Goal: Communication & Community: Answer question/provide support

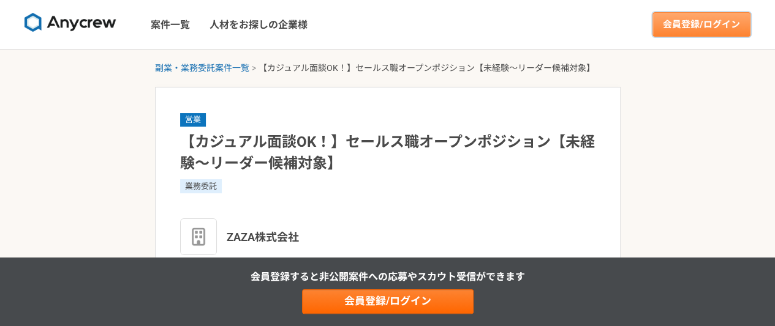
click at [704, 30] on link "会員登録/ログイン" at bounding box center [701, 24] width 98 height 24
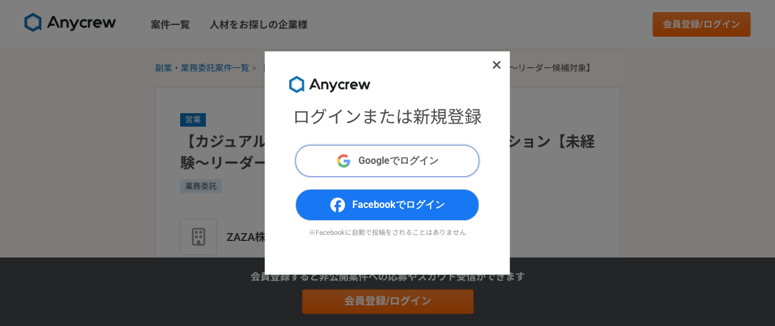
click at [448, 171] on button "Googleでログイン" at bounding box center [387, 161] width 184 height 32
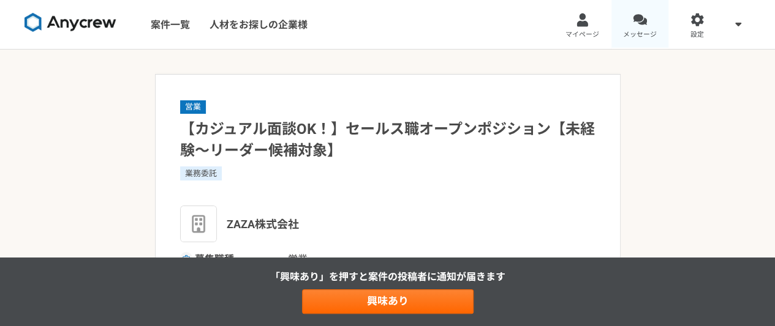
click at [641, 29] on link "メッセージ" at bounding box center [640, 24] width 58 height 49
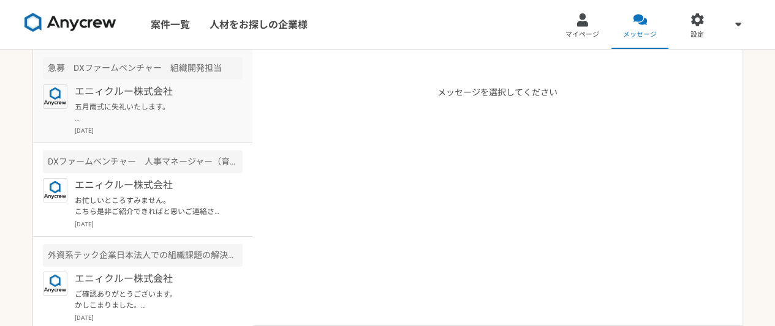
click at [164, 110] on p "五月雨式に失礼いたします。 2点ご回答いただきたい点がございますので、お時間あるときにご返信、ご対応いただければと思います。 ①お送りいただいているポートフォ…" at bounding box center [150, 113] width 151 height 22
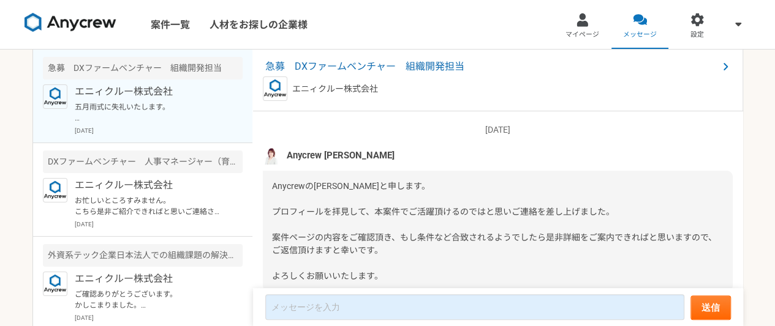
scroll to position [1907, 0]
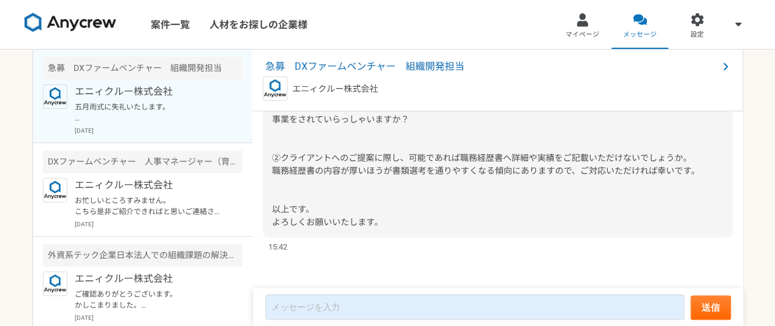
click at [397, 204] on div "五月雨式に失礼いたします。 2点ご回答いただきたい点がございますので、お時間あるときにご返信、ご対応いただければと思います。 ①お送りいただいているポートフォ…" at bounding box center [498, 139] width 470 height 198
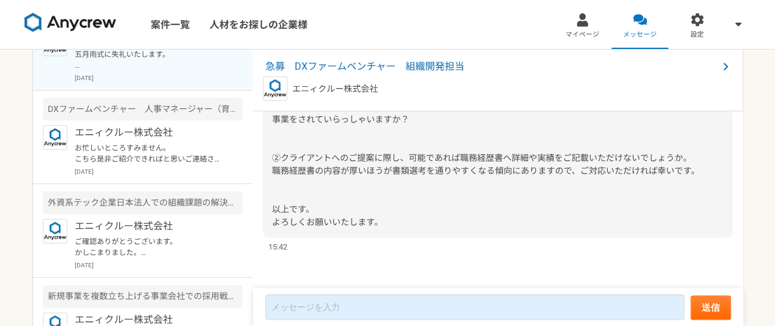
scroll to position [72, 0]
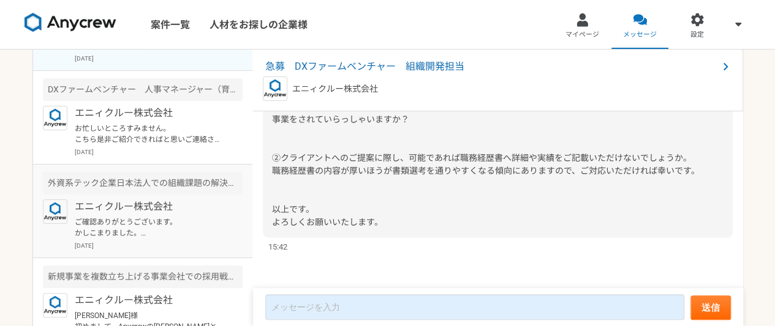
click at [129, 228] on p "ご確認ありがとうございます。 かしこまりました。 別件等ありましたらご紹介させていただければと思います。 引き続きよろしくお願いいたします。" at bounding box center [150, 228] width 151 height 22
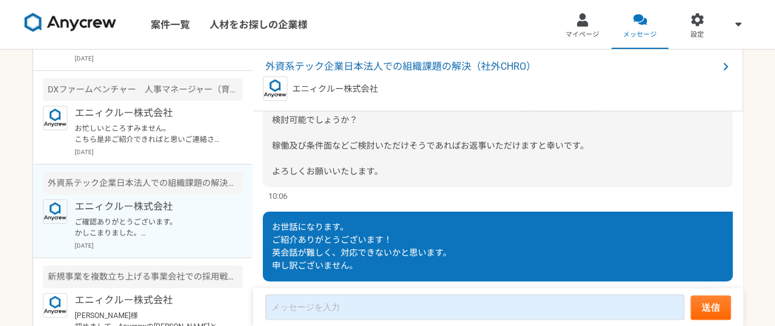
scroll to position [160, 0]
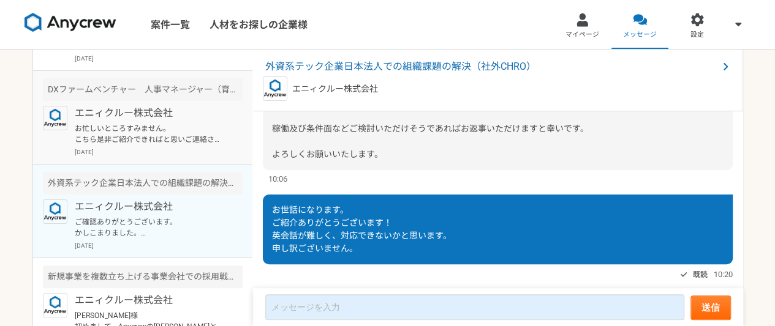
click at [121, 139] on p "お忙しいところすみません。 こちら是非ご紹介できればと思いご連絡させていただきましたが、現在のご状況いかがでしょうか？" at bounding box center [150, 134] width 151 height 22
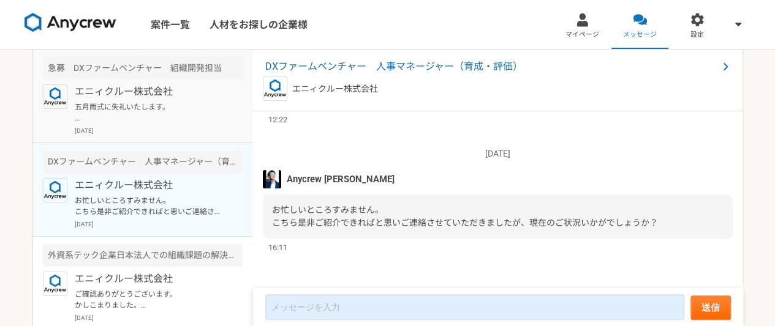
click at [189, 108] on p "五月雨式に失礼いたします。 2点ご回答いただきたい点がございますので、お時間あるときにご返信、ご対応いただければと思います。 ①お送りいただいているポートフォ…" at bounding box center [150, 113] width 151 height 22
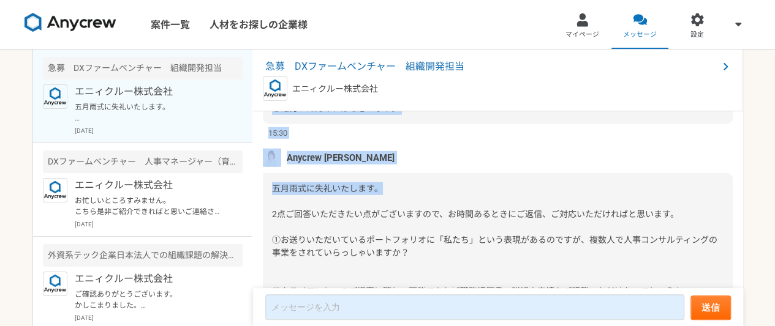
scroll to position [1686, 0]
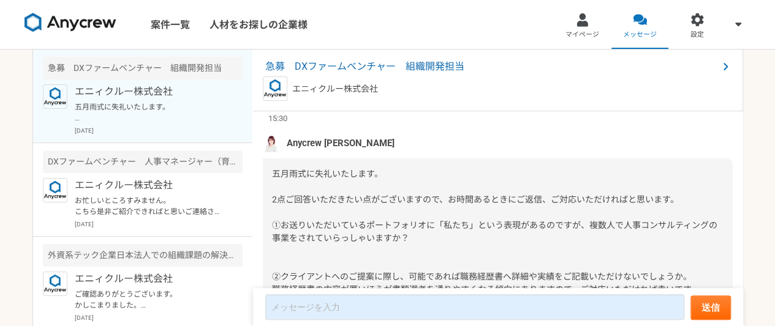
drag, startPoint x: 273, startPoint y: 206, endPoint x: 413, endPoint y: 197, distance: 140.0
copy div "一般社団法人家庭まち創り政策ラボ https://katei.labo.jp/ 元BCGの日本法人代表が設立した事業創造戦略コンサルファーム「ドリームインキュ…"
